Goal: Transaction & Acquisition: Purchase product/service

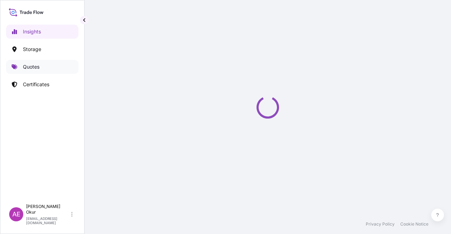
click at [39, 61] on link "Quotes" at bounding box center [42, 67] width 73 height 14
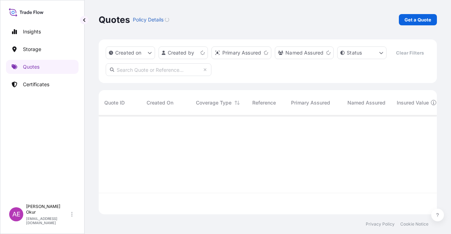
scroll to position [98, 333]
click at [409, 18] on p "Get a Quote" at bounding box center [417, 19] width 27 height 7
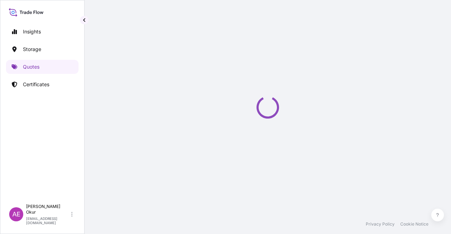
select select "Ocean Vessel"
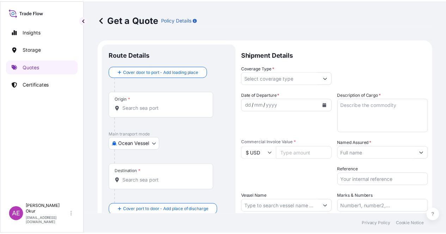
scroll to position [11, 0]
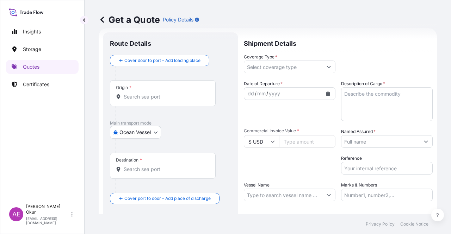
click at [149, 86] on div "Origin *" at bounding box center [163, 93] width 106 height 26
click at [149, 93] on input "Origin *" at bounding box center [165, 96] width 83 height 7
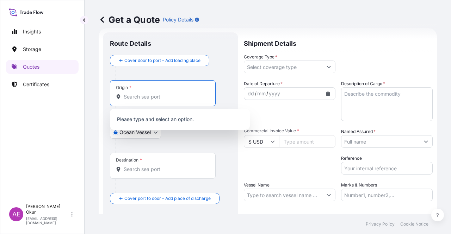
click at [144, 92] on div "Origin *" at bounding box center [163, 93] width 106 height 26
click at [144, 93] on input "Origin *" at bounding box center [165, 96] width 83 height 7
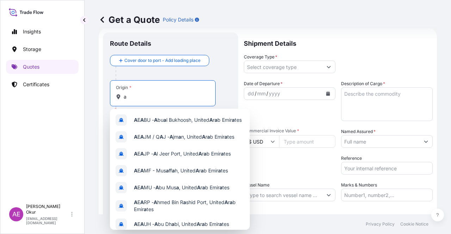
type input "a"
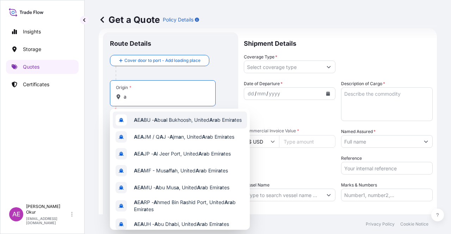
click at [149, 98] on input "a" at bounding box center [165, 96] width 83 height 7
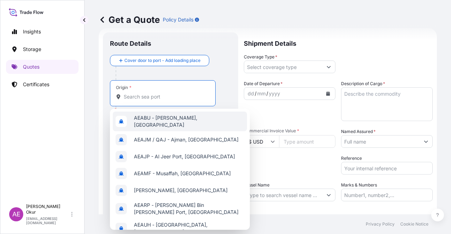
paste input "MARSA EL BREGA"
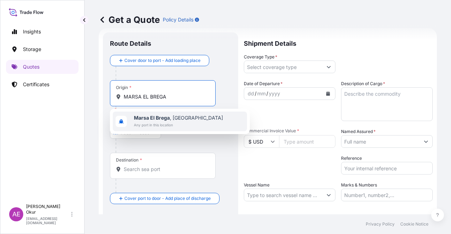
click at [168, 119] on b "Marsa El Brega" at bounding box center [152, 118] width 36 height 6
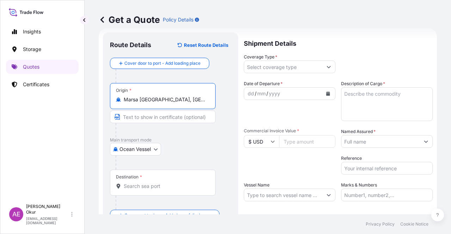
type input "Marsa [GEOGRAPHIC_DATA], [GEOGRAPHIC_DATA]"
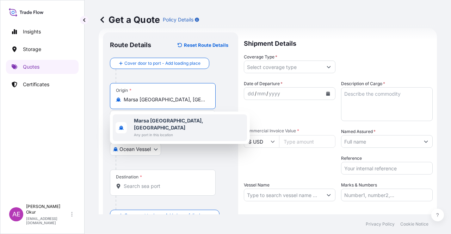
click at [154, 121] on b "Marsa [GEOGRAPHIC_DATA], [GEOGRAPHIC_DATA]" at bounding box center [168, 124] width 69 height 13
click at [155, 117] on input "Text to appear on certificate" at bounding box center [163, 117] width 106 height 13
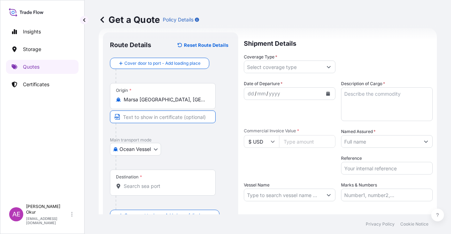
paste input "MARSA EL BREGA"
paste input "[GEOGRAPHIC_DATA]"
type input "MARSA EL BREGA / [GEOGRAPHIC_DATA]"
click at [134, 184] on input "Destination *" at bounding box center [165, 186] width 83 height 7
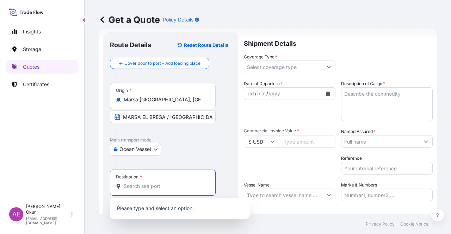
paste input "JORF LASFAR"
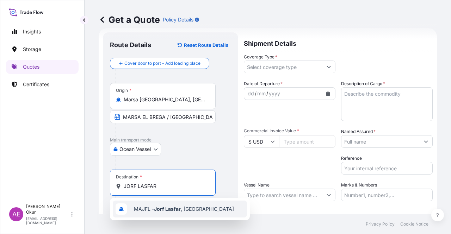
click at [154, 207] on span "MAJFL - Jorf Lasfar , [GEOGRAPHIC_DATA]" at bounding box center [184, 209] width 100 height 7
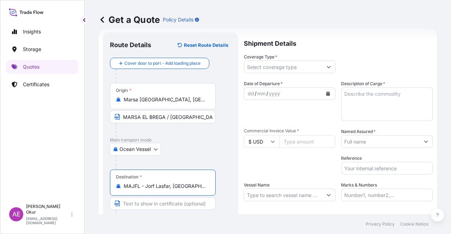
type input "MAJFL - Jorf Lasfar, [GEOGRAPHIC_DATA]"
click at [155, 202] on input "Text to appear on certificate" at bounding box center [163, 203] width 106 height 13
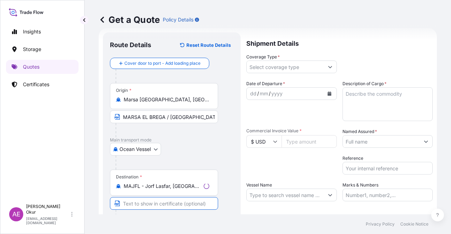
paste input "JORF LASFAR"
paste input "[GEOGRAPHIC_DATA]"
type input "JORF LASFAR / [GEOGRAPHIC_DATA]"
click at [305, 69] on input "Coverage Type *" at bounding box center [283, 67] width 78 height 13
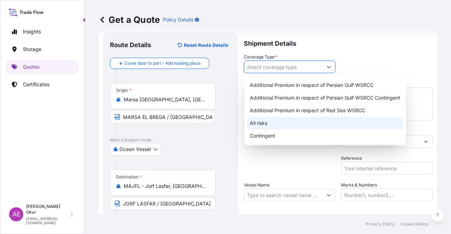
click at [274, 123] on div "All risks" at bounding box center [325, 123] width 156 height 13
type input "All risks"
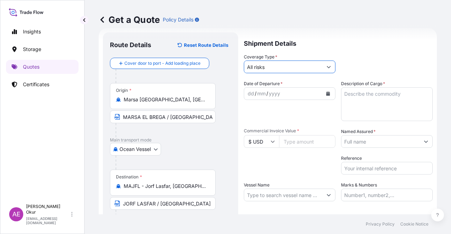
click at [253, 92] on div "dd" at bounding box center [251, 93] width 8 height 8
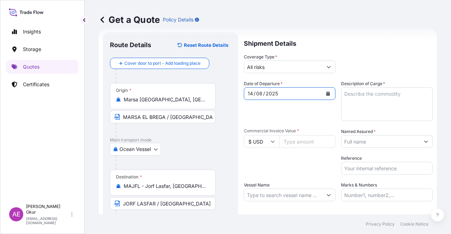
click at [281, 137] on input "Commercial Invoice Value *" at bounding box center [307, 141] width 56 height 13
paste input "6714641.64"
type input "6714641.64"
click at [359, 100] on textarea "Description of Cargo *" at bounding box center [387, 104] width 92 height 34
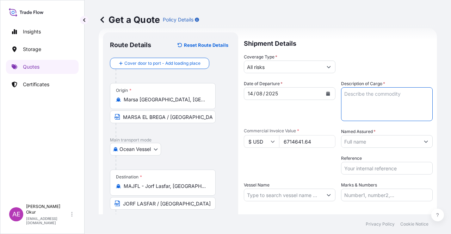
paste textarea "[MEDICAL_DATA]"
type textarea "[MEDICAL_DATA]"
click at [365, 138] on input "Named Assured *" at bounding box center [380, 141] width 78 height 13
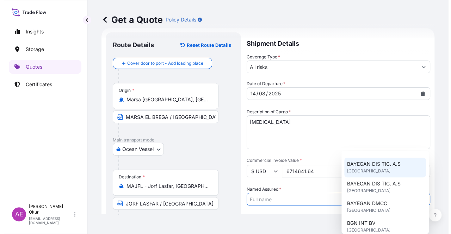
scroll to position [35, 0]
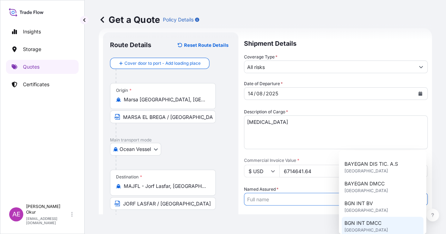
click at [368, 220] on span "BGN INT DMCC" at bounding box center [362, 223] width 37 height 7
type input "BGN INT DMCC"
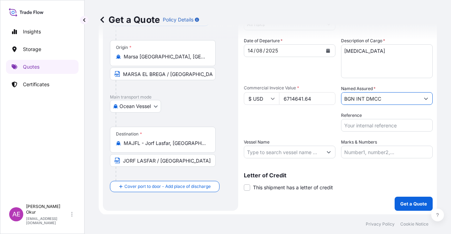
scroll to position [55, 0]
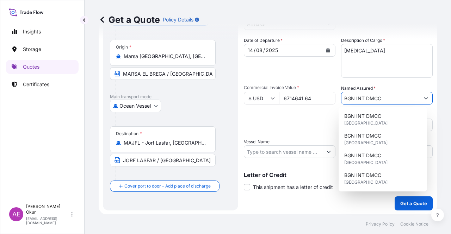
click at [277, 154] on input "Vessel Name" at bounding box center [283, 151] width 78 height 13
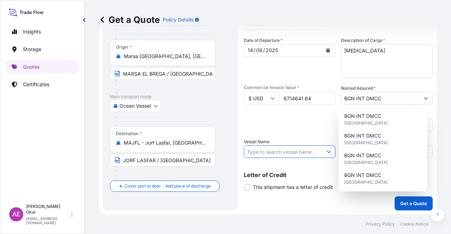
paste input "ECO ORACLE"
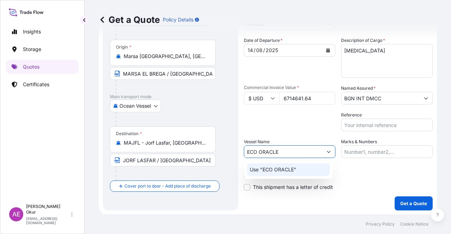
click at [280, 172] on p "Use "ECO ORACLE"" at bounding box center [273, 169] width 47 height 7
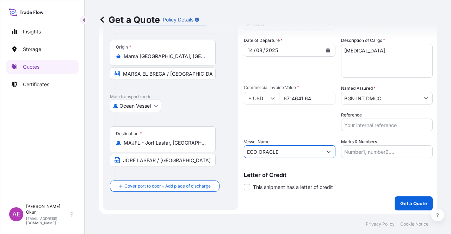
type input "ECO ORACLE"
click at [332, 151] on div "ECO ORACLE" at bounding box center [290, 151] width 92 height 13
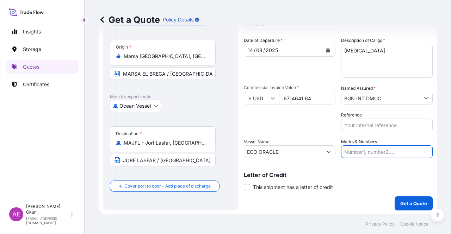
click at [359, 151] on input "Marks & Numbers" at bounding box center [387, 151] width 92 height 13
click at [380, 121] on input "Reference" at bounding box center [387, 125] width 92 height 13
drag, startPoint x: 359, startPoint y: 151, endPoint x: 387, endPoint y: 153, distance: 28.6
click at [387, 153] on input "PO NO:25Y0134400 Quantity M/[PERSON_NAME]: 247,500 Premium: USD 29,50" at bounding box center [387, 151] width 92 height 13
paste input "968"
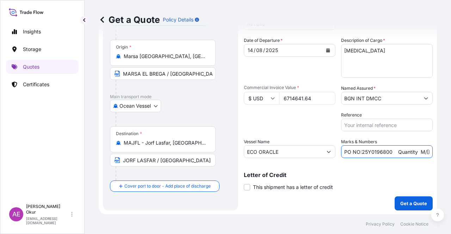
drag, startPoint x: 401, startPoint y: 154, endPoint x: 416, endPoint y: 151, distance: 15.3
click at [416, 151] on input "PO NO:25Y0196800 Quantity M/[PERSON_NAME]: 247,500 Premium: USD 29,50" at bounding box center [387, 151] width 92 height 13
click at [417, 152] on input "PO NO:25Y0196800 Quantity M/[PERSON_NAME]: 247,500 Premium: USD 29,50" at bounding box center [387, 151] width 92 height 13
drag, startPoint x: 417, startPoint y: 151, endPoint x: 426, endPoint y: 152, distance: 9.2
click at [426, 152] on input "PO NO:25Y0196800 Quantity M/[PERSON_NAME]: 247,500 Premium: USD 29,50" at bounding box center [387, 151] width 92 height 13
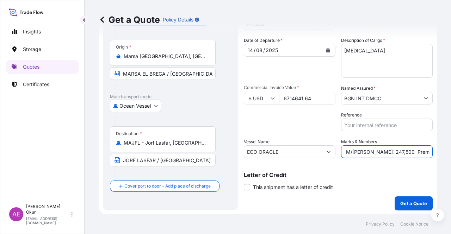
scroll to position [0, 82]
click at [381, 152] on input "PO NO:25Y0196800 Quantity M/[PERSON_NAME]: 247,500 Premium: USD 29,50" at bounding box center [387, 151] width 92 height 13
click at [357, 150] on input "PO NO:25Y0196800 Quantity M/[PERSON_NAME]: 247,500 Premium: USD 29,50" at bounding box center [387, 151] width 92 height 13
drag, startPoint x: 355, startPoint y: 150, endPoint x: 373, endPoint y: 153, distance: 18.4
click at [373, 153] on input "PO NO:25Y0196800 Quantity M/[PERSON_NAME]: 247,500 Premium: USD 29,50" at bounding box center [387, 151] width 92 height 13
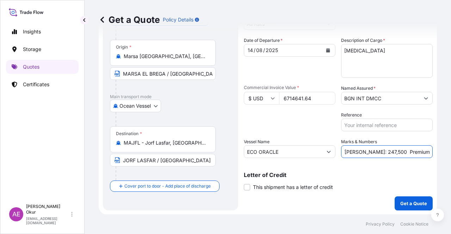
paste input "16.497,89"
drag, startPoint x: 421, startPoint y: 154, endPoint x: 451, endPoint y: 155, distance: 29.6
click at [451, 155] on div "Get a Quote Policy Details Route Details Reset Route Details Cover door to port…" at bounding box center [268, 107] width 366 height 215
click at [416, 151] on input "PO NO:25Y0196800 Quantity M/[PERSON_NAME]: 16.497,89 Premium: USD 29,50" at bounding box center [387, 151] width 92 height 13
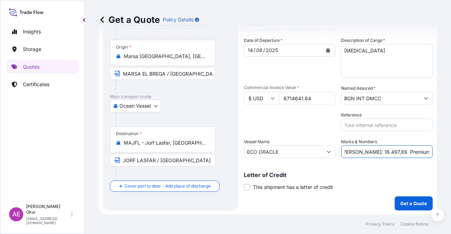
drag, startPoint x: 411, startPoint y: 151, endPoint x: 450, endPoint y: 151, distance: 38.8
click at [450, 151] on div "Get a Quote Policy Details Route Details Reset Route Details Cover door to port…" at bounding box center [268, 107] width 366 height 215
paste input "181"
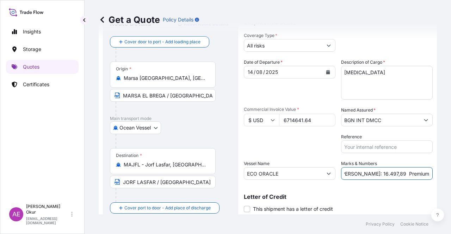
scroll to position [55, 0]
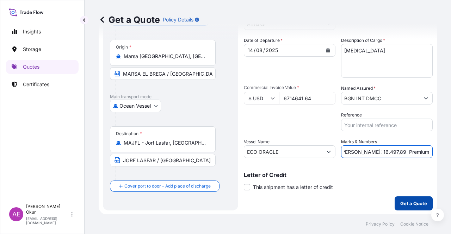
type input "PO NO:25Y0196800 Quantity M/[PERSON_NAME]: 16.497,89 Premium: USD 181,50"
click at [403, 201] on p "Get a Quote" at bounding box center [413, 203] width 27 height 7
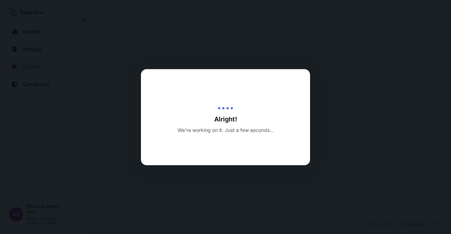
select select "Ocean Vessel"
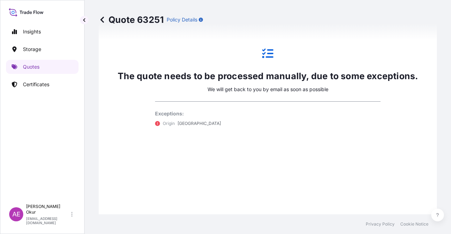
scroll to position [417, 0]
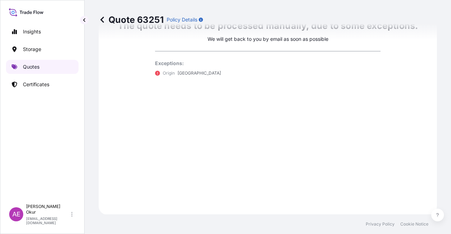
click at [54, 67] on link "Quotes" at bounding box center [42, 67] width 73 height 14
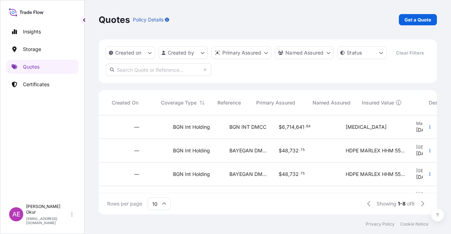
scroll to position [0, 294]
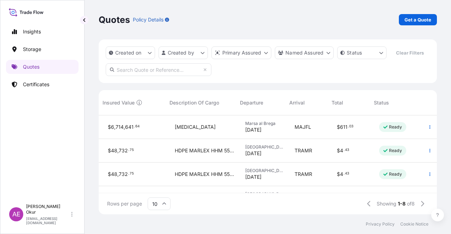
click at [351, 120] on div "$ 611 . 03" at bounding box center [352, 128] width 42 height 24
select select "Ocean Vessel"
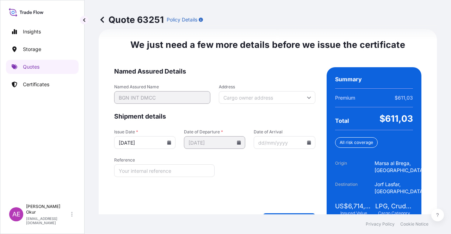
scroll to position [915, 0]
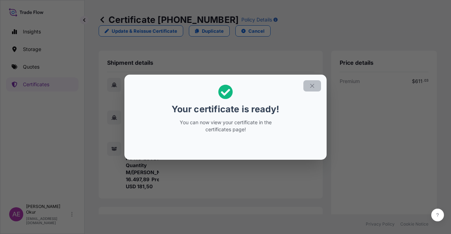
click at [319, 85] on button "button" at bounding box center [312, 85] width 18 height 11
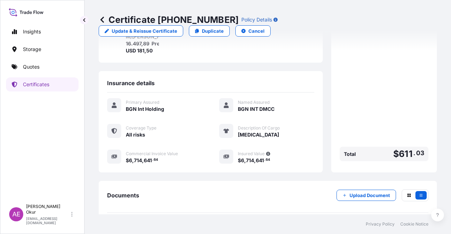
scroll to position [176, 0]
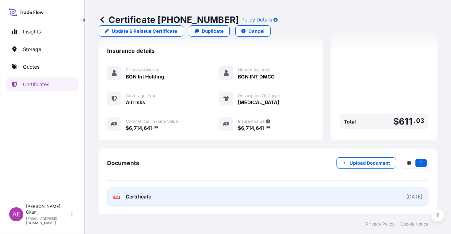
click at [131, 199] on span "Certificate" at bounding box center [138, 196] width 25 height 7
